Goal: Transaction & Acquisition: Register for event/course

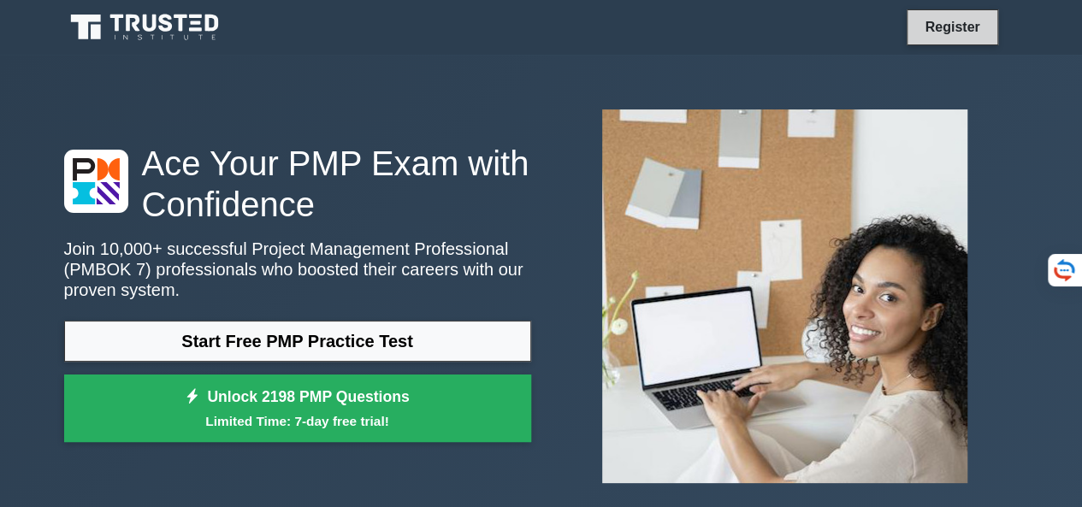
click at [950, 27] on link "Register" at bounding box center [951, 26] width 75 height 21
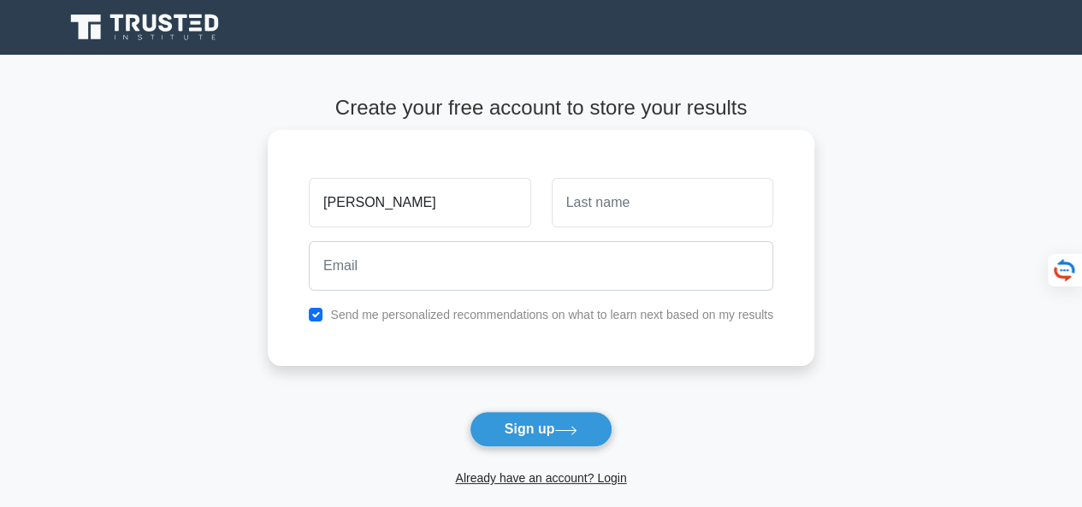
type input "[PERSON_NAME]"
click at [643, 207] on input "text" at bounding box center [662, 203] width 221 height 50
type input "Gakomati"
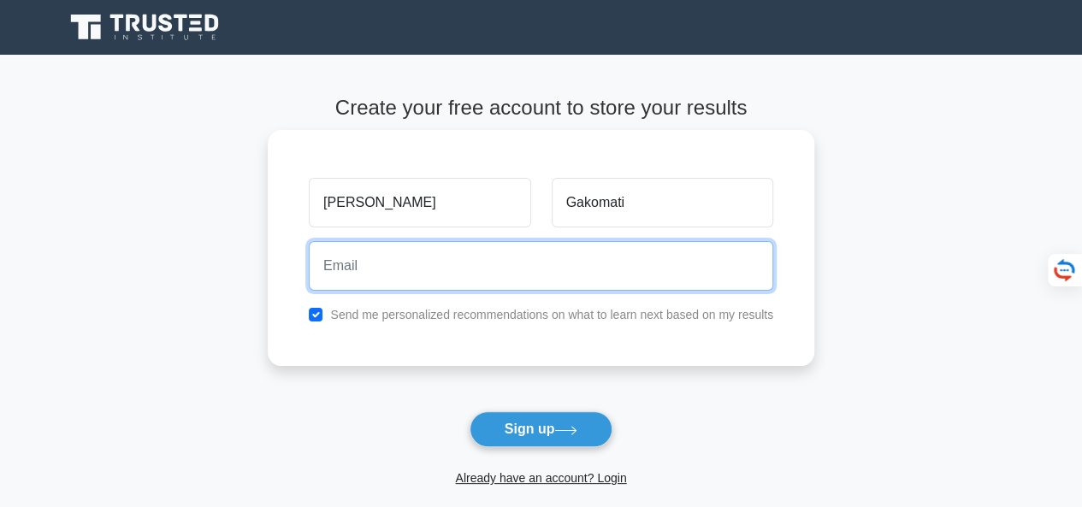
click at [376, 271] on input "email" at bounding box center [541, 266] width 464 height 50
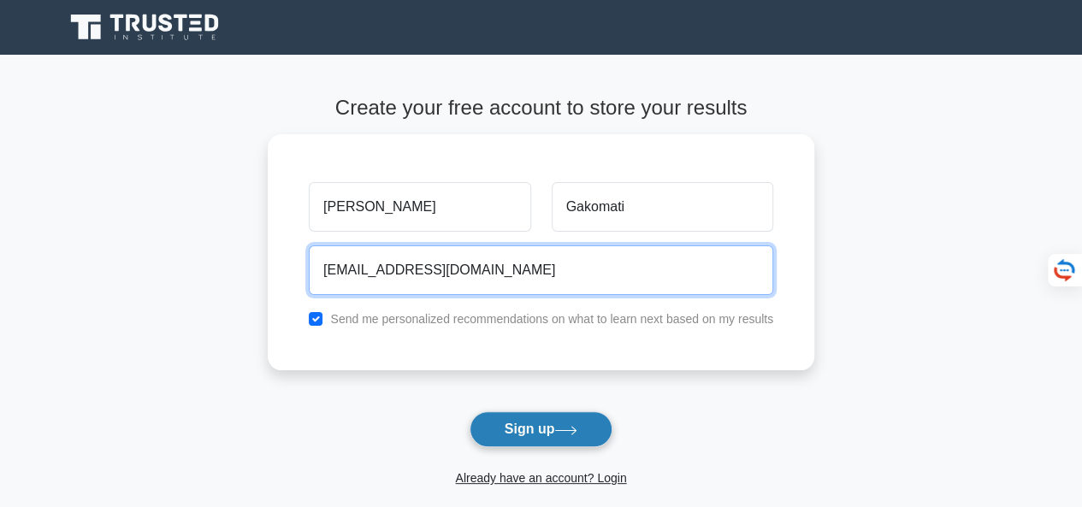
type input "[EMAIL_ADDRESS][DOMAIN_NAME]"
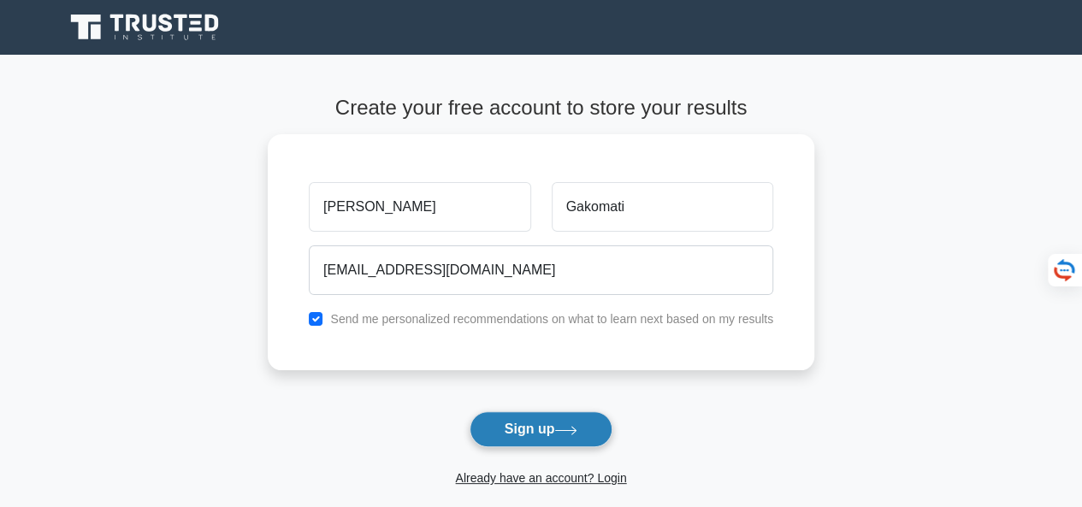
click at [522, 428] on button "Sign up" at bounding box center [541, 429] width 144 height 36
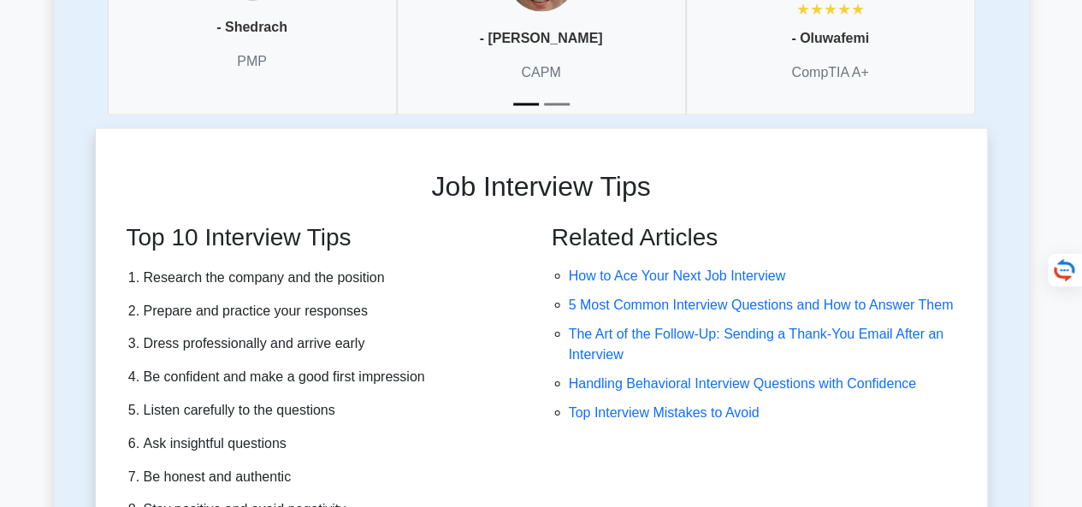
scroll to position [4789, 0]
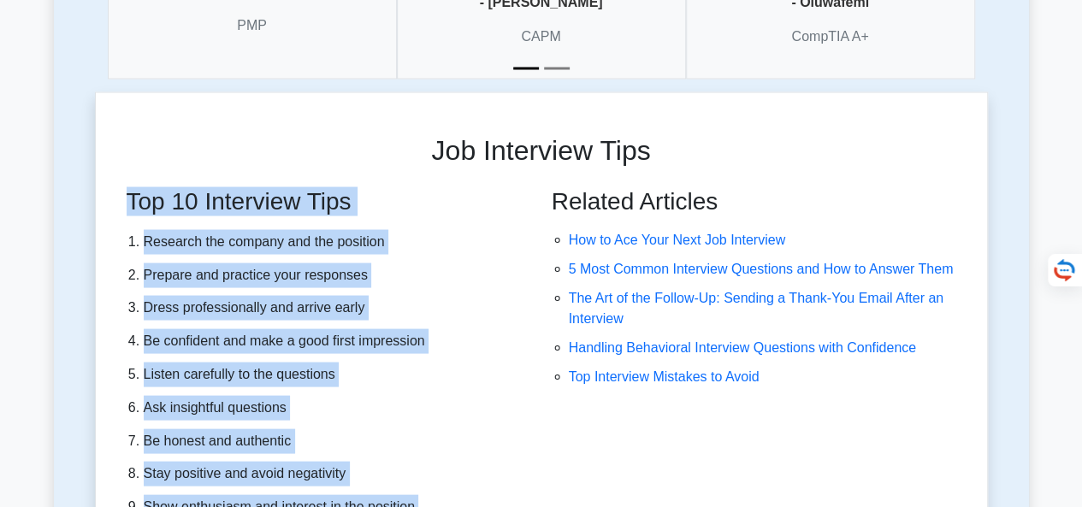
drag, startPoint x: 129, startPoint y: 117, endPoint x: 366, endPoint y: 441, distance: 401.5
click at [367, 442] on div "Top 10 Interview Tips Research the company and the position Prepare and practic…" at bounding box center [323, 376] width 435 height 380
copy div "Top 10 Interview Tips Research the company and the position Prepare and practic…"
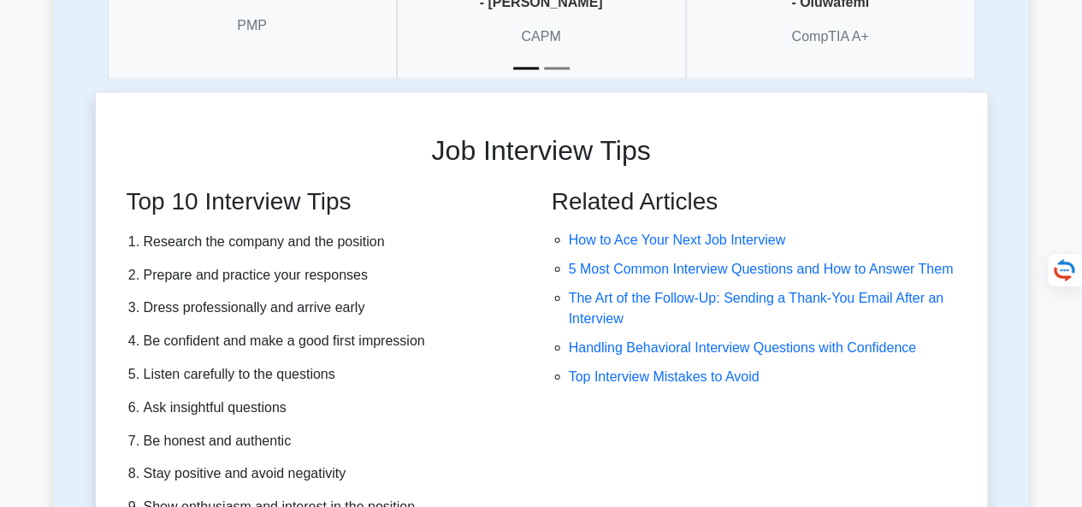
click at [588, 376] on div "Related Articles How to Ace Your Next Job Interview 5 Most Common Interview Que…" at bounding box center [758, 376] width 435 height 380
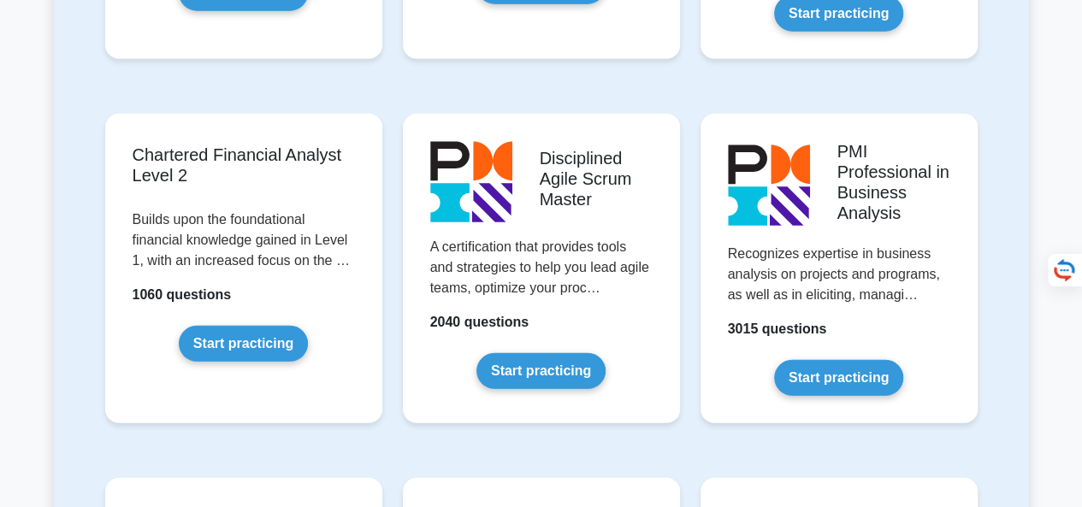
scroll to position [1655, 0]
